Goal: Book appointment/travel/reservation

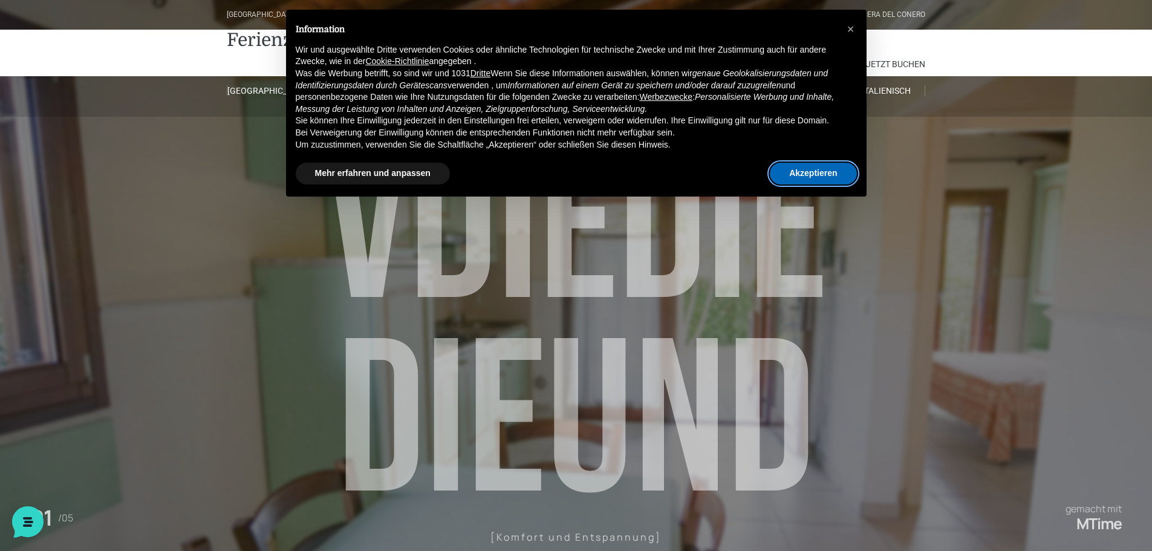
click at [812, 173] on font "Akzeptieren" at bounding box center [813, 173] width 48 height 10
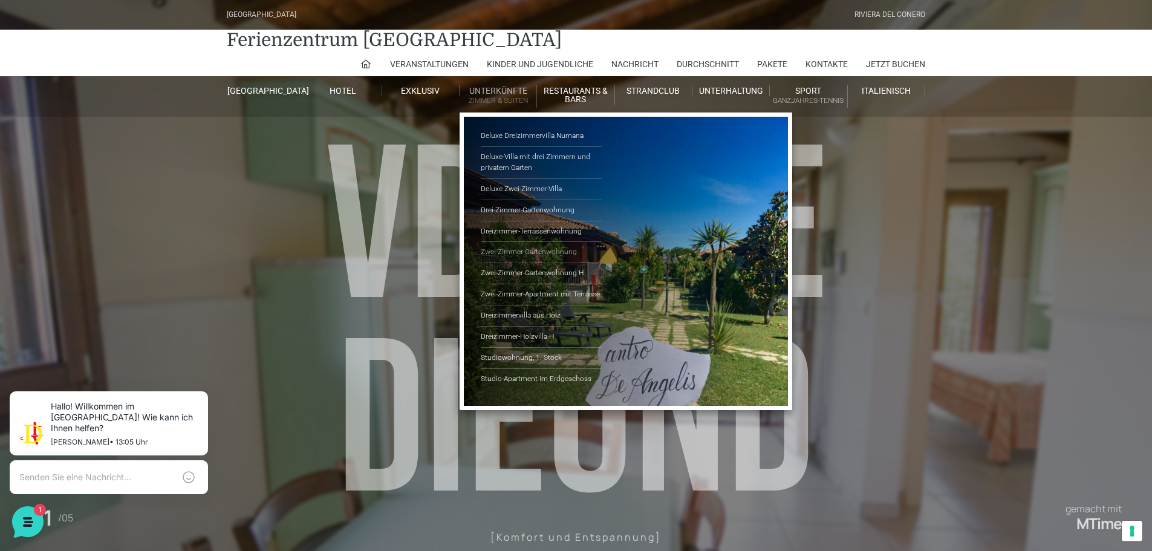
click at [516, 254] on font "Zwei-Zimmer-Gartenwohnung" at bounding box center [529, 251] width 96 height 8
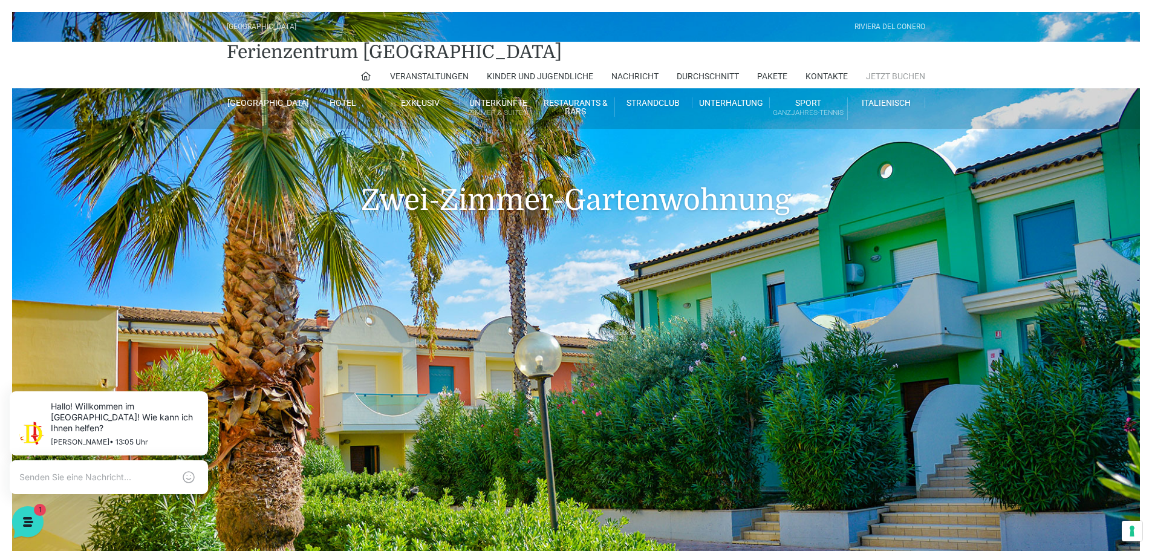
click at [881, 71] on font "Jetzt buchen" at bounding box center [895, 76] width 59 height 10
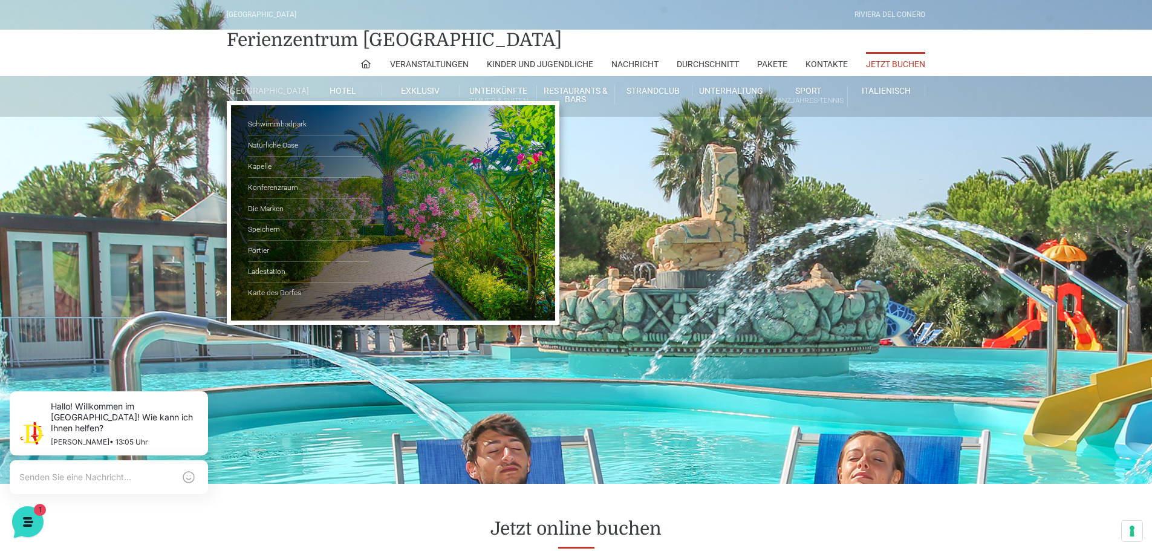
click at [256, 93] on font "[GEOGRAPHIC_DATA]" at bounding box center [268, 91] width 82 height 10
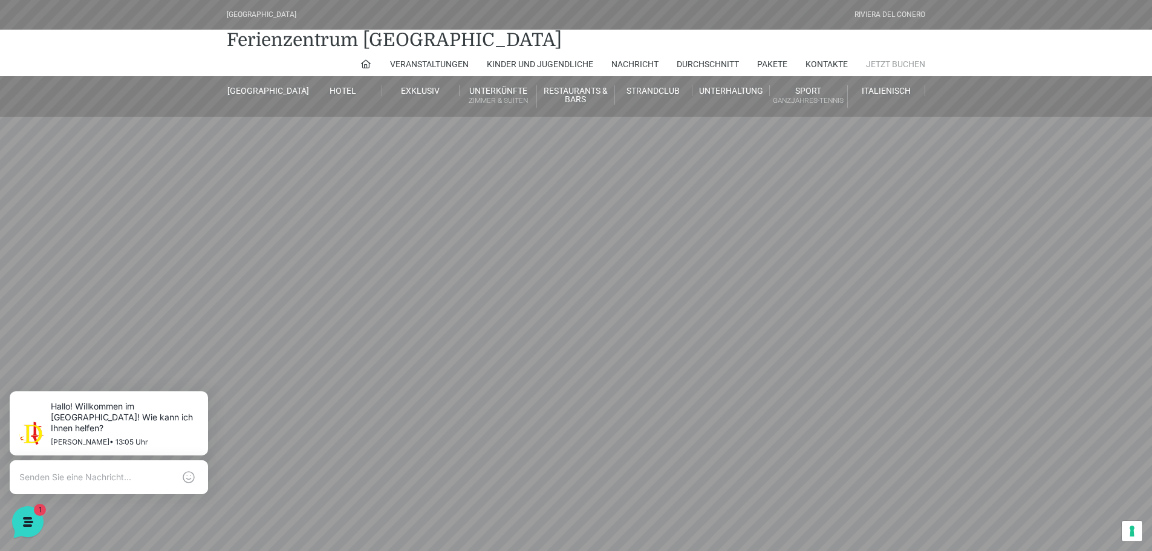
click at [896, 63] on font "Jetzt buchen" at bounding box center [895, 64] width 59 height 10
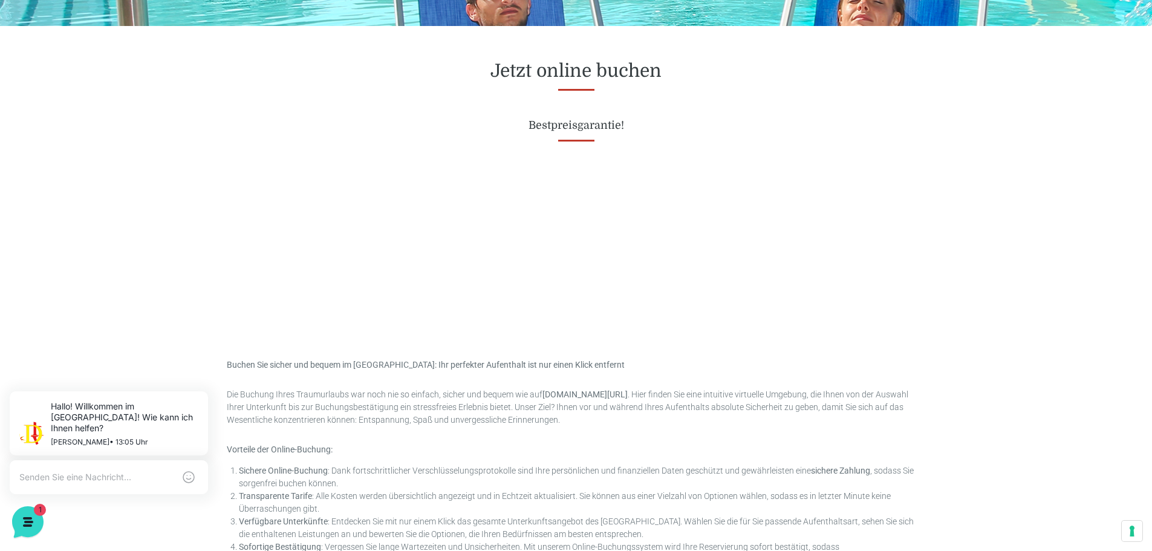
scroll to position [460, 0]
